Goal: Transaction & Acquisition: Download file/media

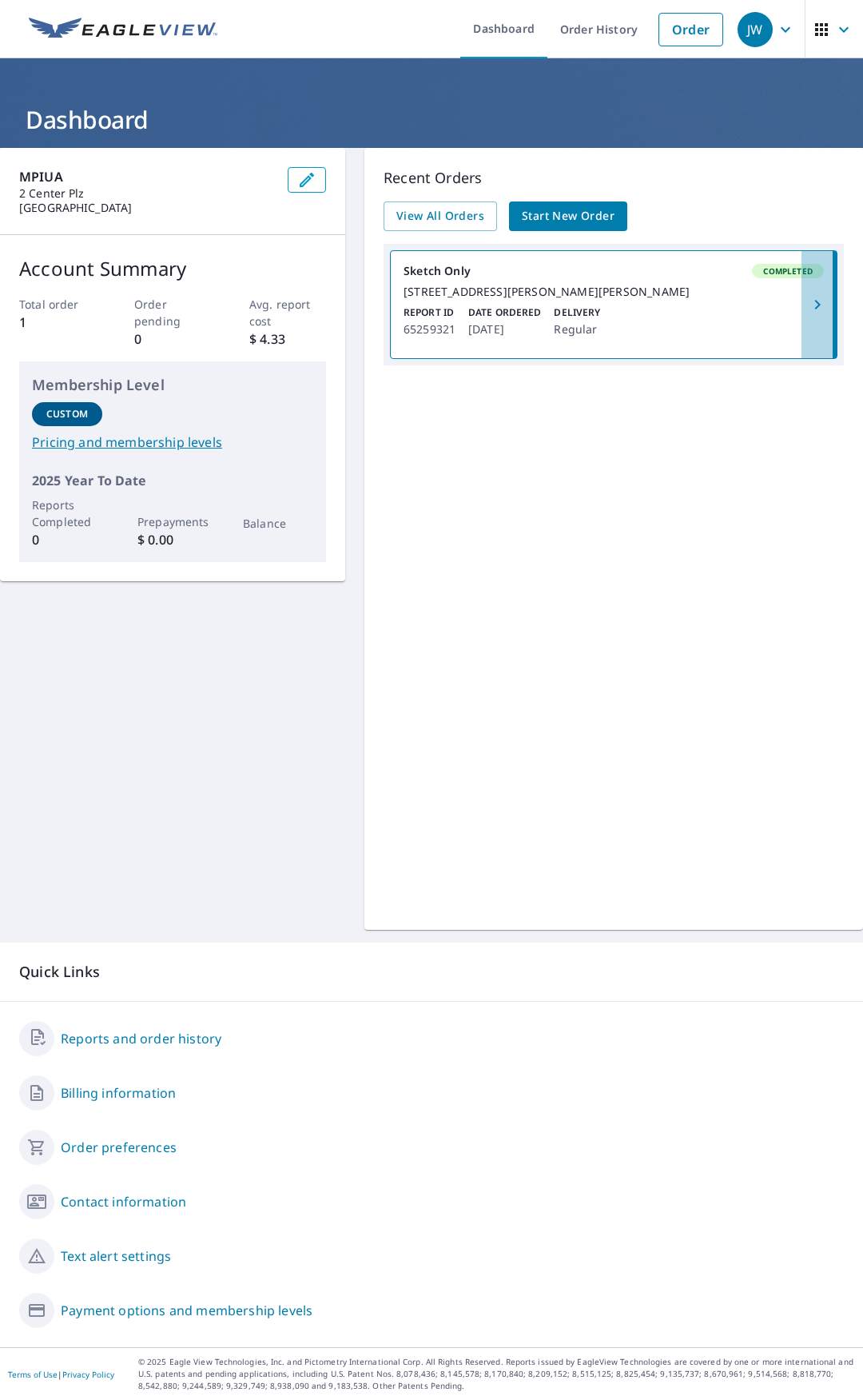
click at [814, 305] on icon "button" at bounding box center [818, 305] width 19 height 19
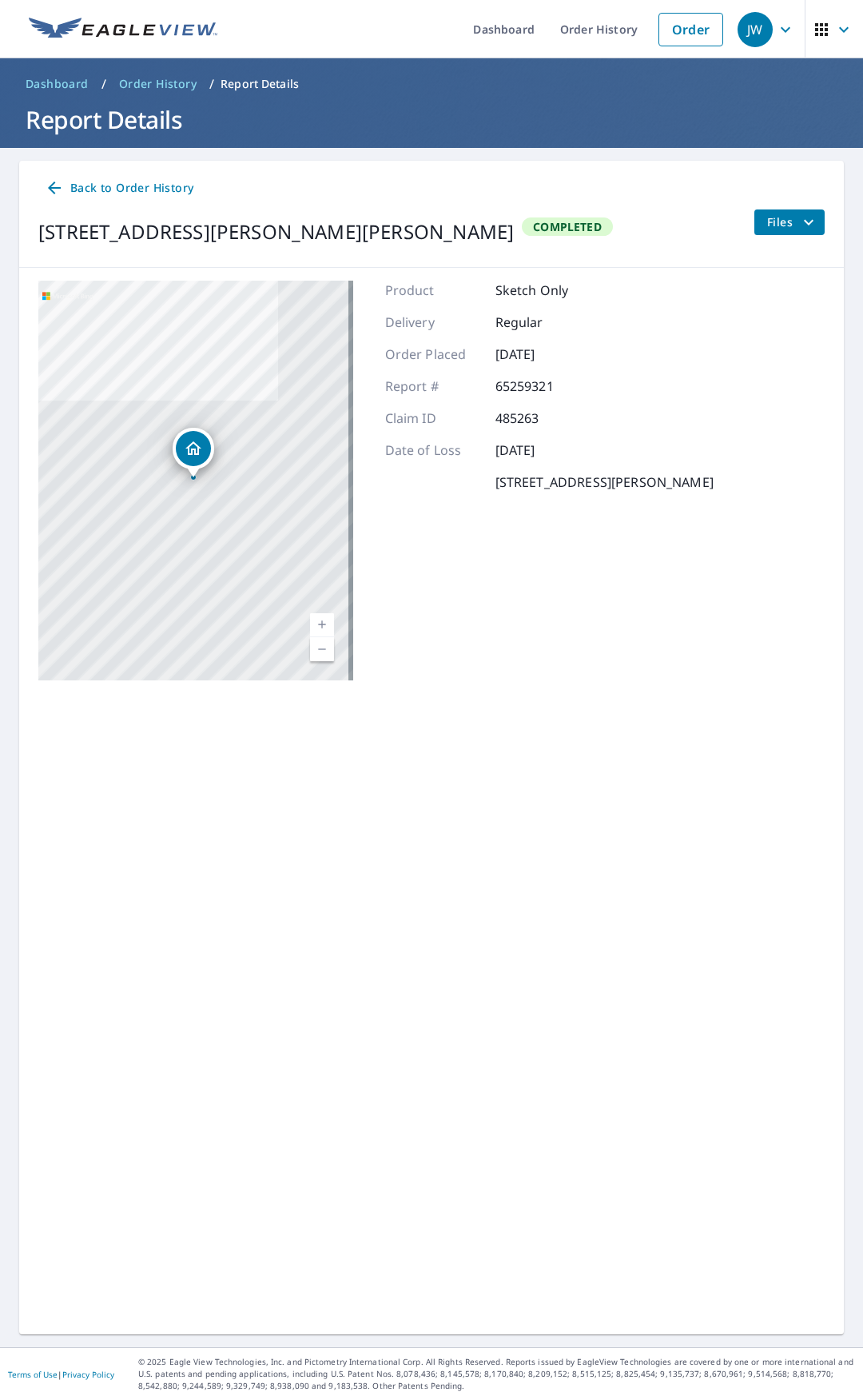
click at [778, 225] on span "Files" at bounding box center [792, 223] width 51 height 19
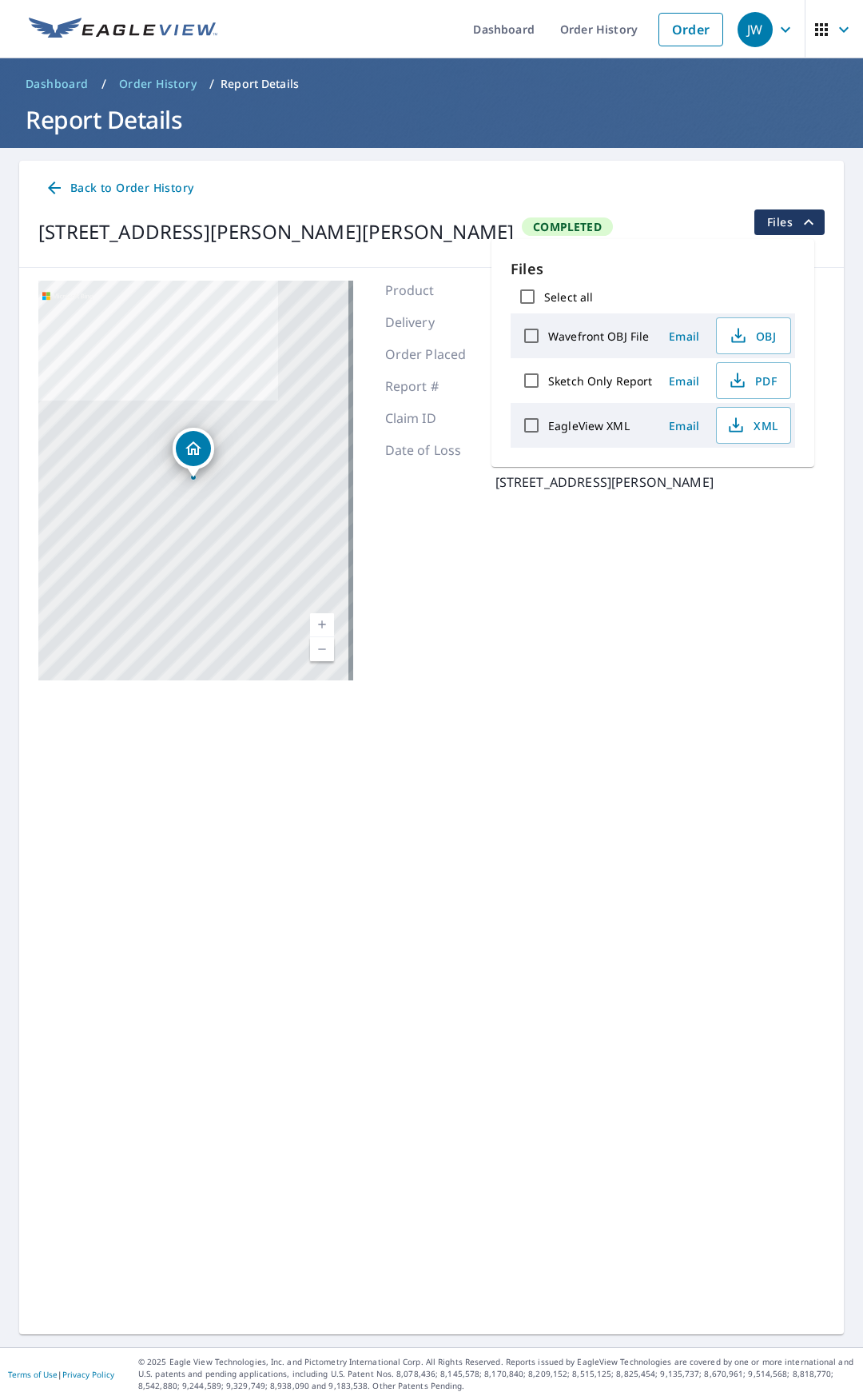
click at [531, 303] on input "Select all" at bounding box center [527, 296] width 33 height 33
checkbox input "true"
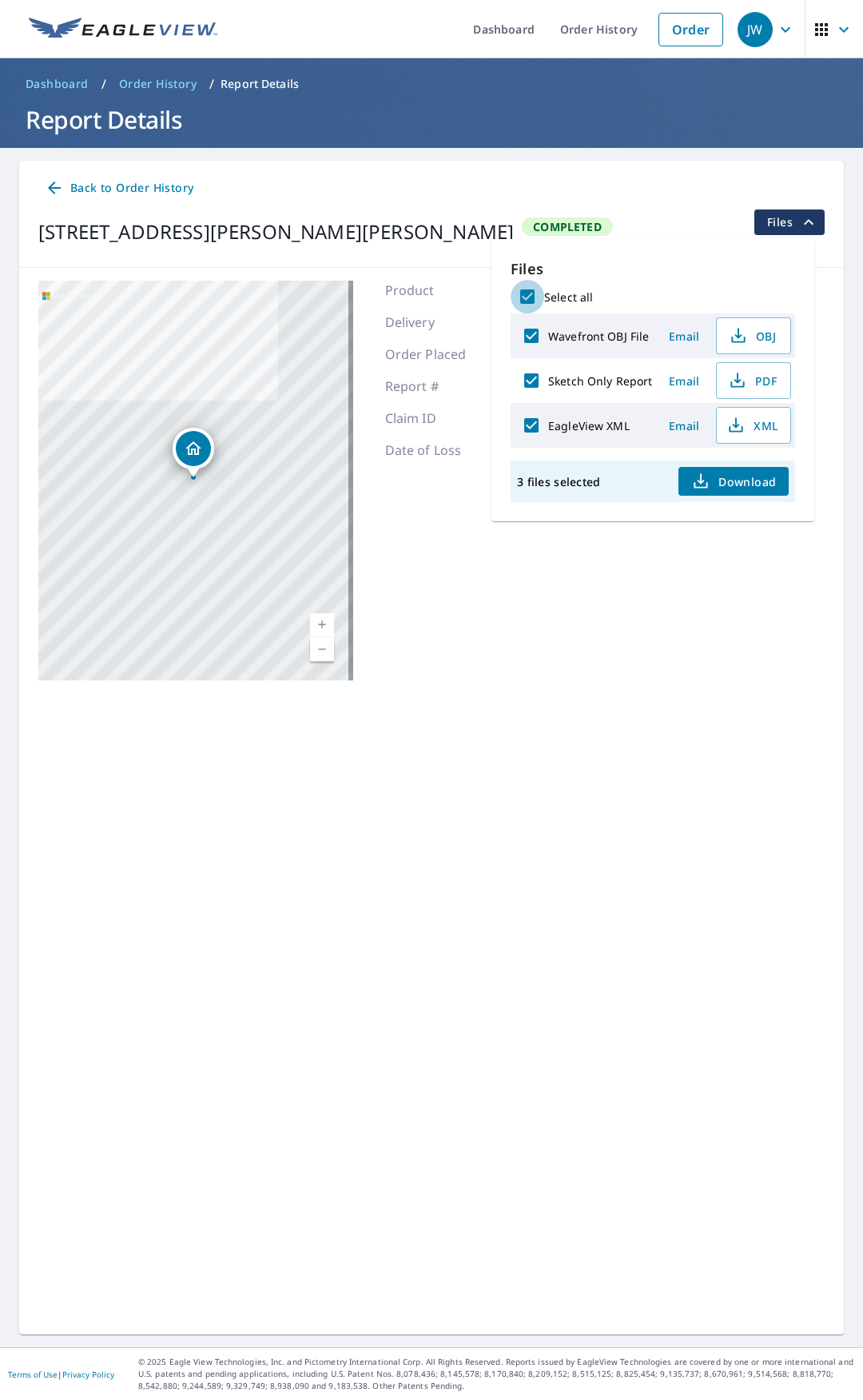
click at [531, 303] on input "Select all" at bounding box center [527, 296] width 33 height 33
checkbox input "false"
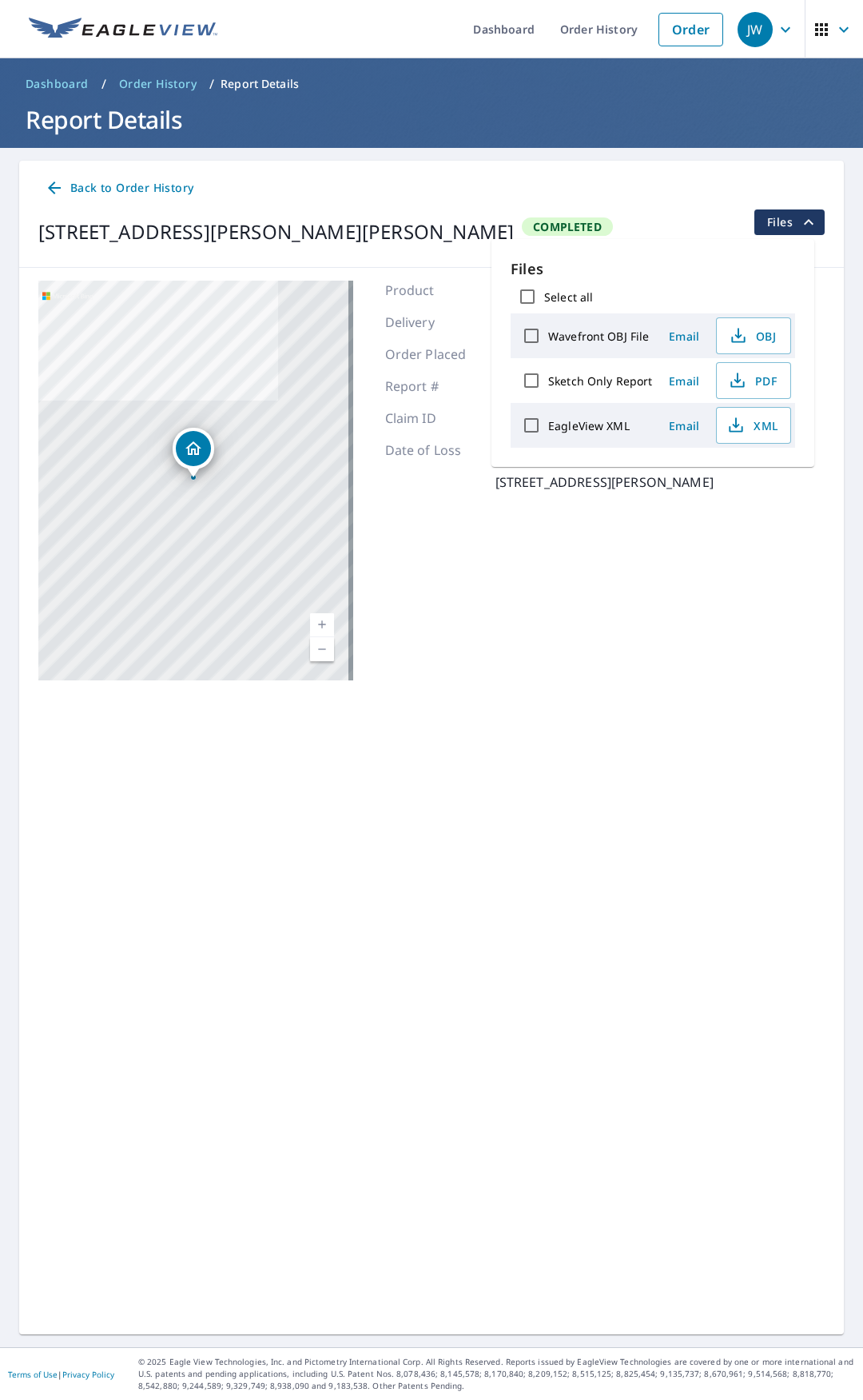
click at [420, 166] on div "Back to Order History [STREET_ADDRESS][PERSON_NAME][PERSON_NAME] Completed Files" at bounding box center [432, 214] width 825 height 107
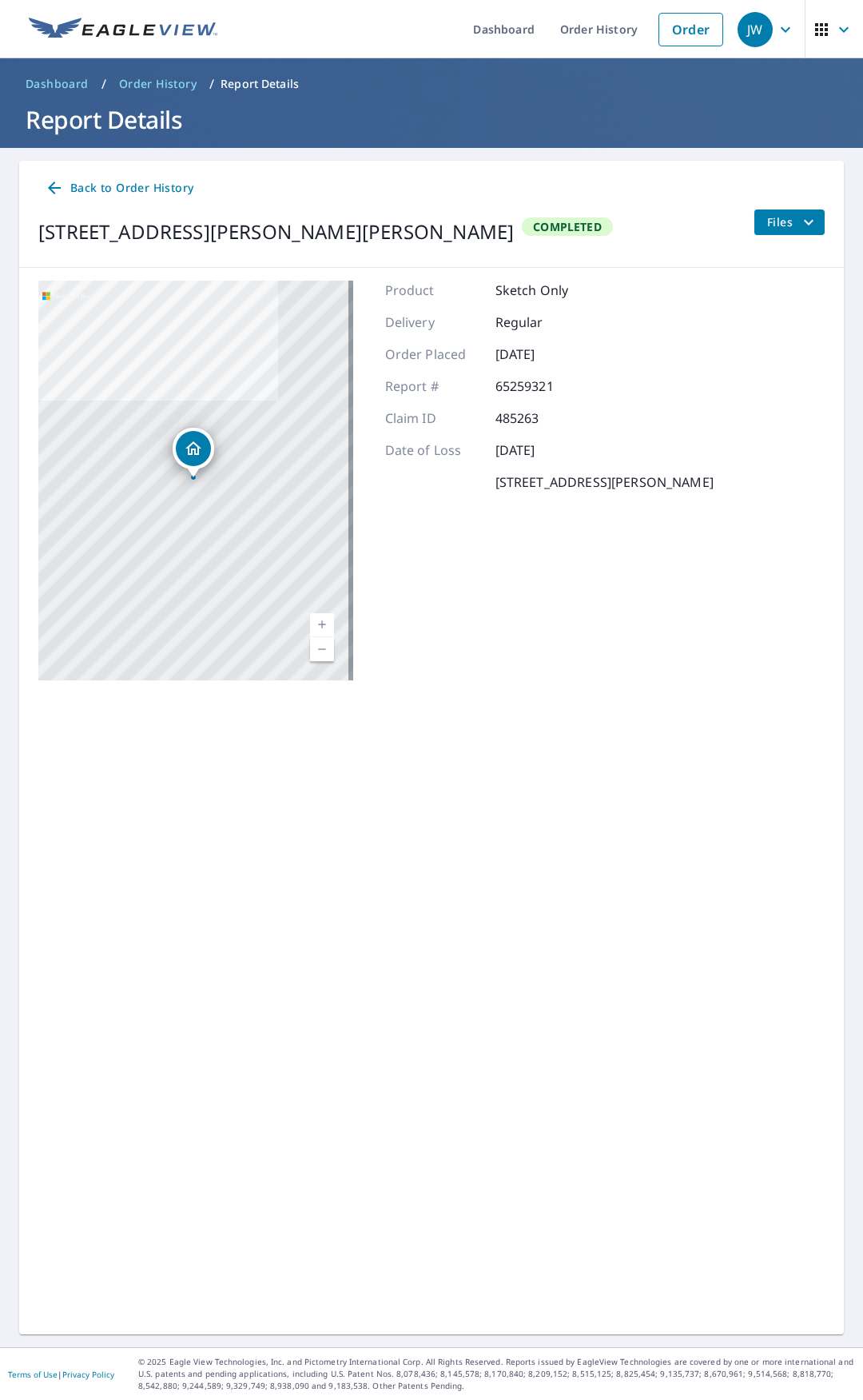
click at [772, 234] on button "Files" at bounding box center [790, 223] width 71 height 26
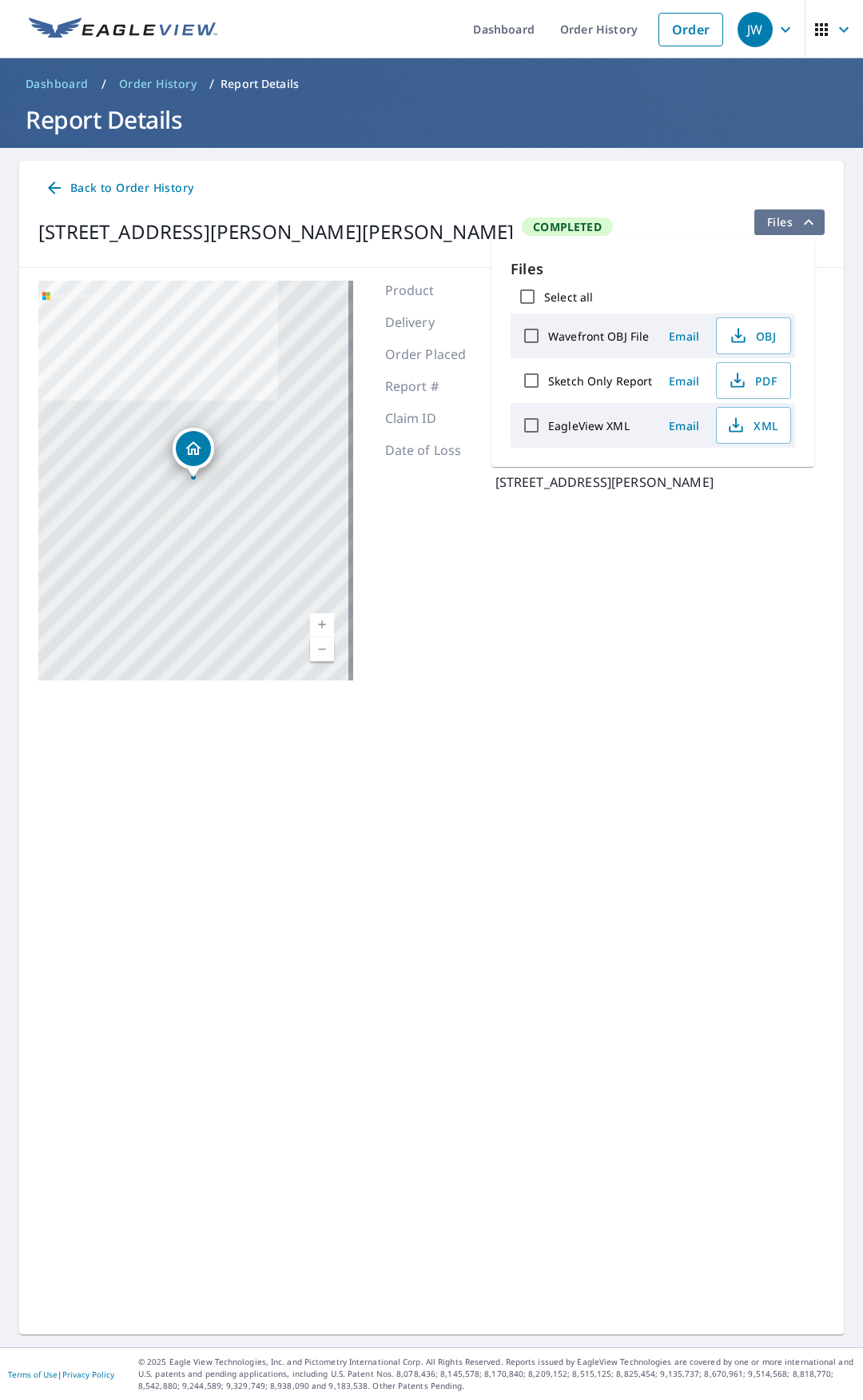
click at [775, 227] on span "Files" at bounding box center [792, 223] width 51 height 19
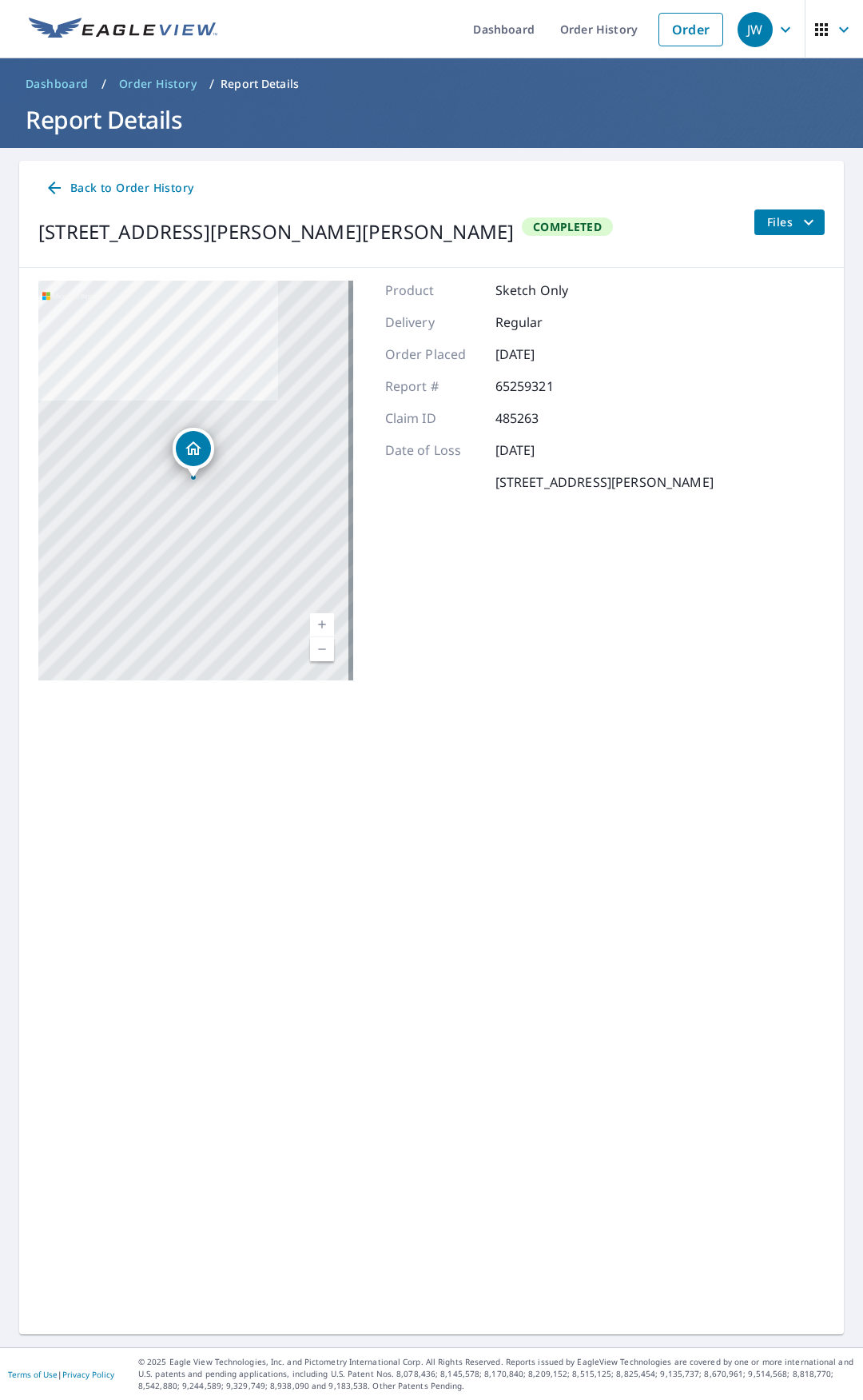
click at [767, 223] on span "Files" at bounding box center [792, 223] width 51 height 19
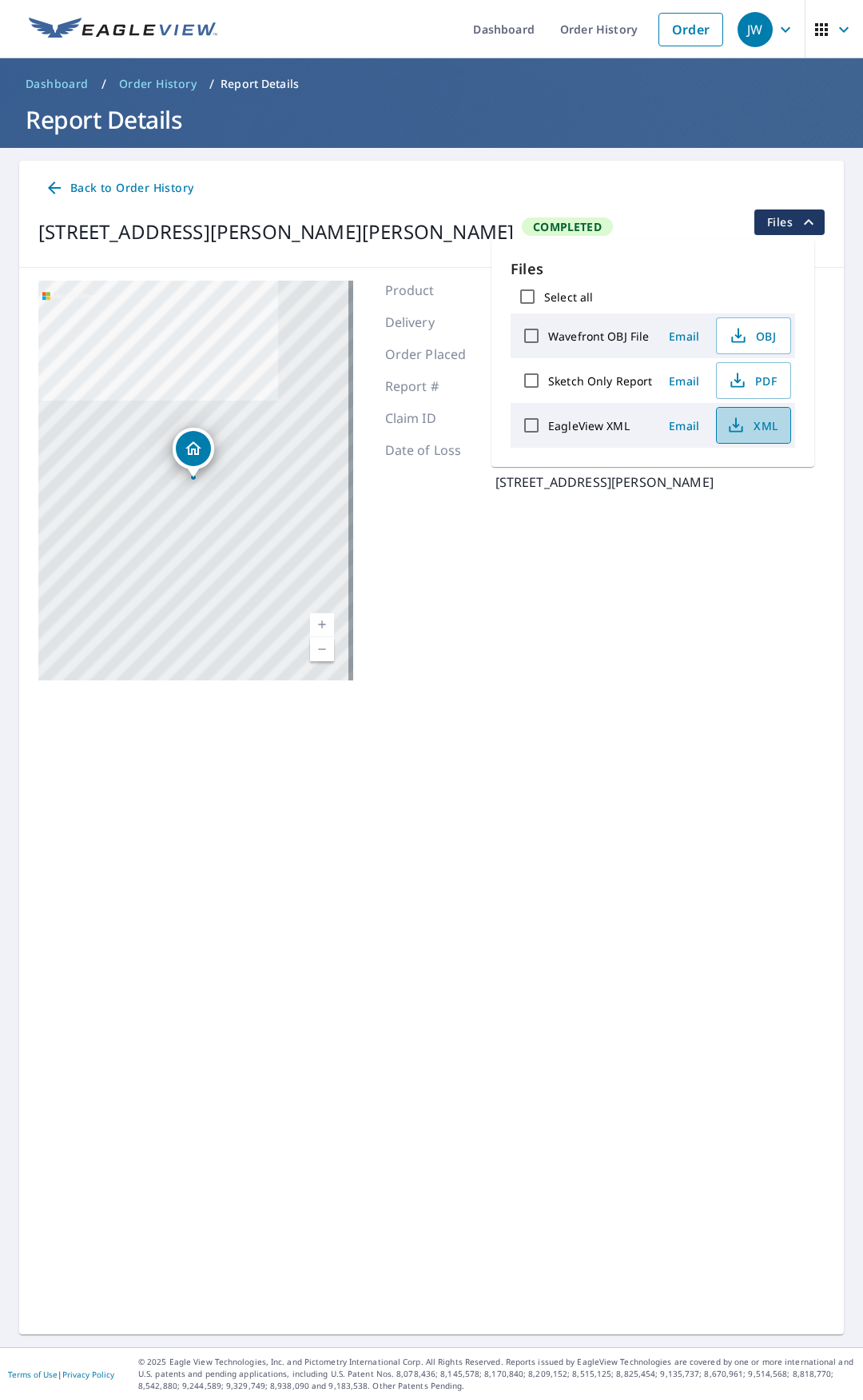
click at [757, 429] on span "XML" at bounding box center [752, 426] width 51 height 19
click at [749, 384] on span "PDF" at bounding box center [752, 381] width 51 height 19
